Goal: Find specific page/section: Find specific page/section

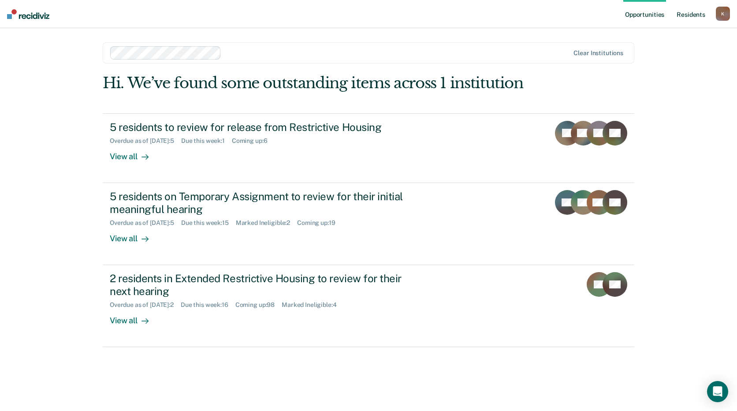
click at [679, 18] on link "Resident s" at bounding box center [691, 14] width 32 height 28
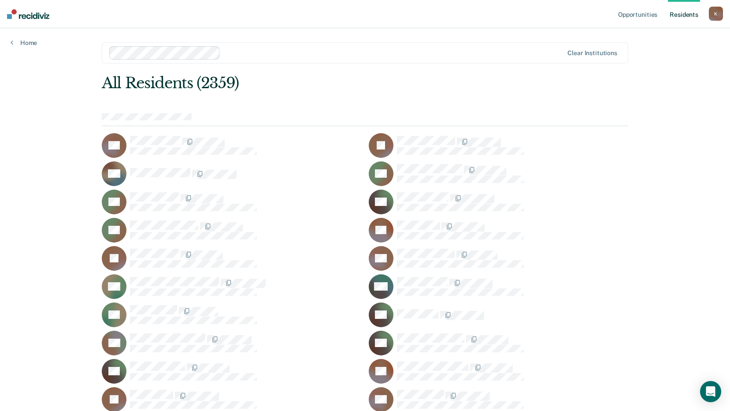
scroll to position [7719, 0]
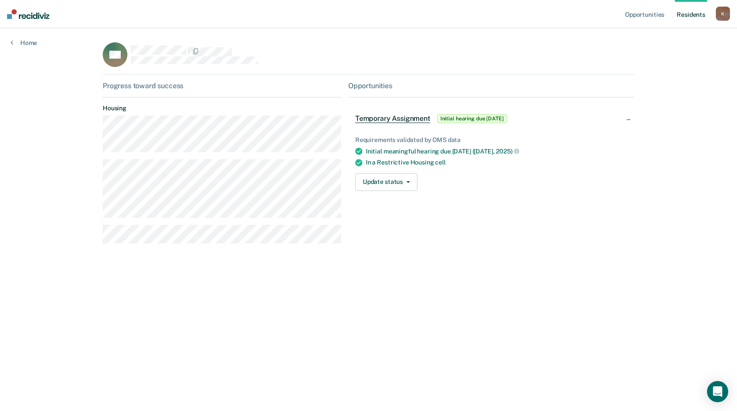
click at [337, 248] on div "Progress toward success Housing" at bounding box center [222, 166] width 238 height 169
